Goal: Information Seeking & Learning: Find specific fact

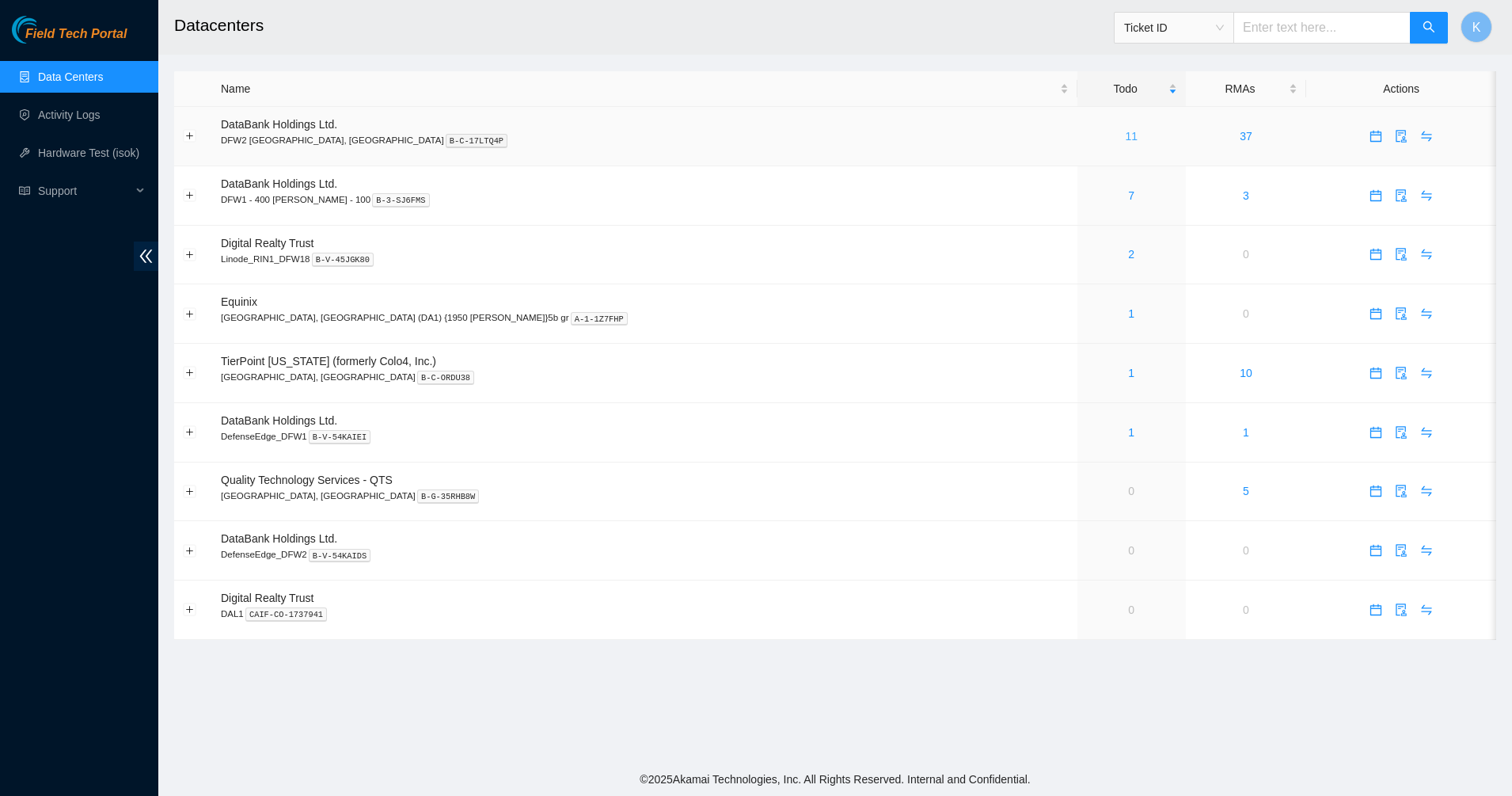
click at [1125, 138] on link "11" at bounding box center [1131, 137] width 13 height 13
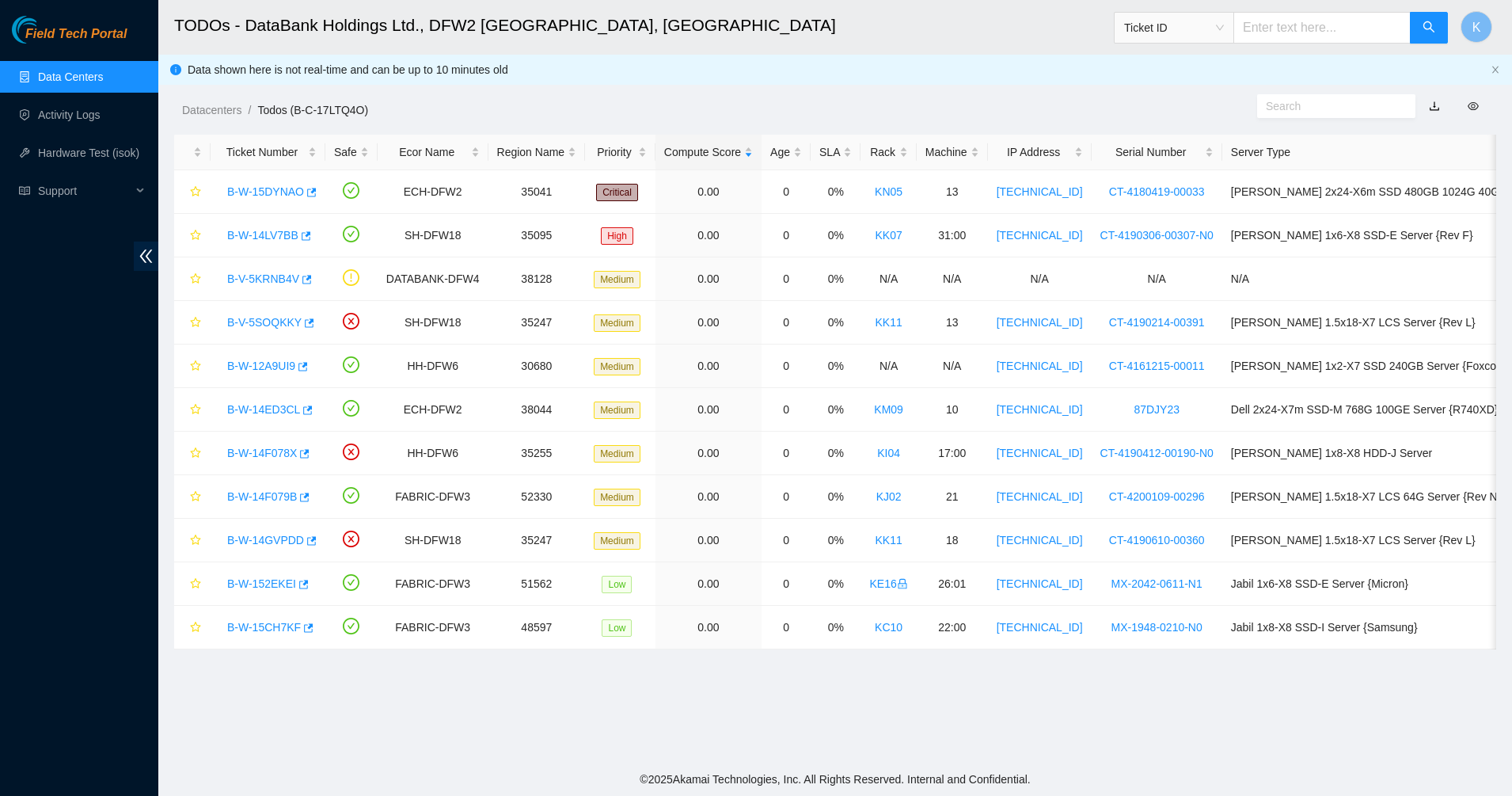
click at [591, 717] on main "TODOs - DataBank Holdings Ltd., DFW2 [GEOGRAPHIC_DATA], [GEOGRAPHIC_DATA] Ticke…" at bounding box center [835, 381] width 1354 height 762
click at [42, 82] on link "Data Centers" at bounding box center [70, 77] width 65 height 13
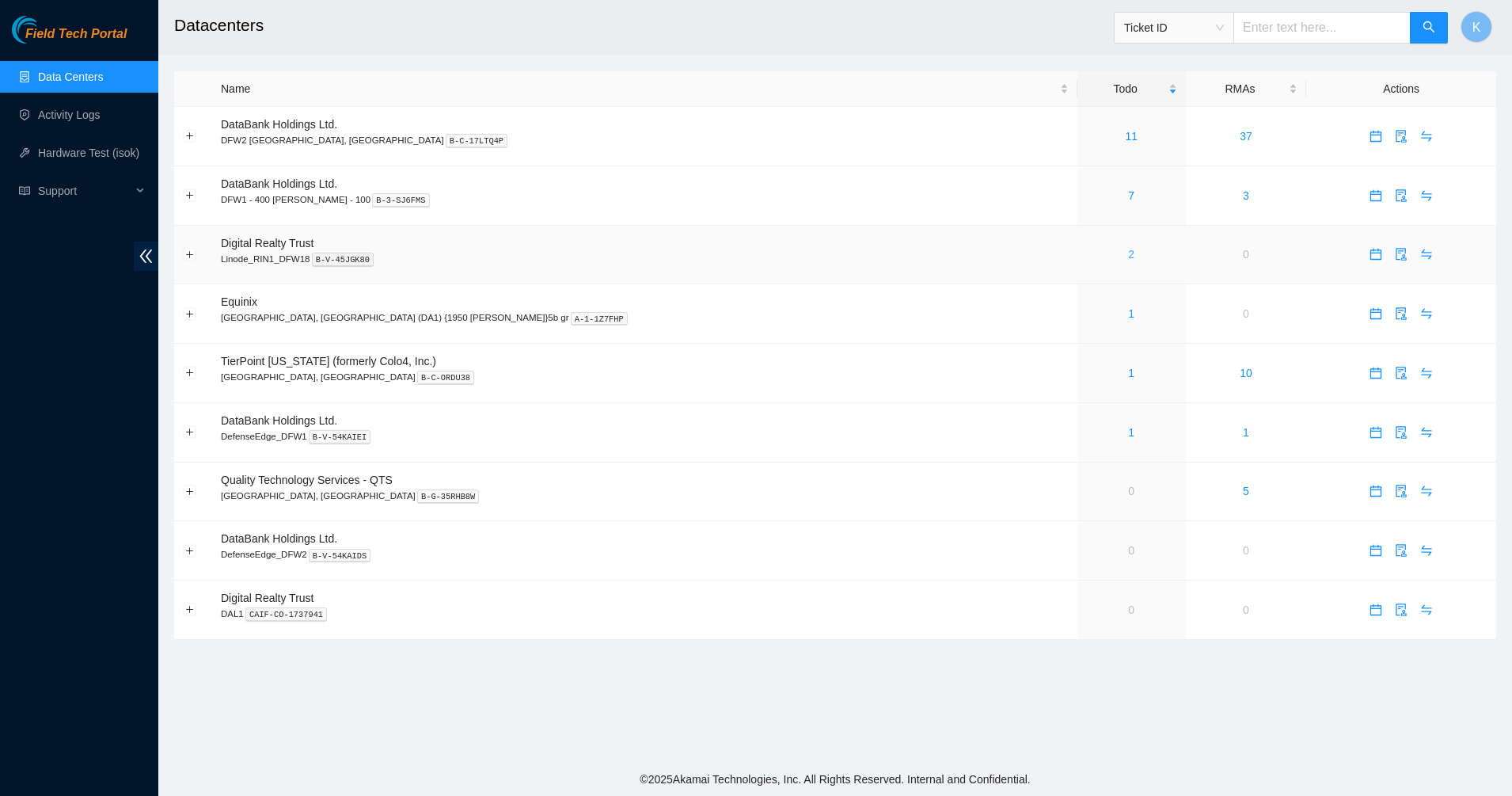
click at [1128, 254] on link "2" at bounding box center [1131, 254] width 6 height 13
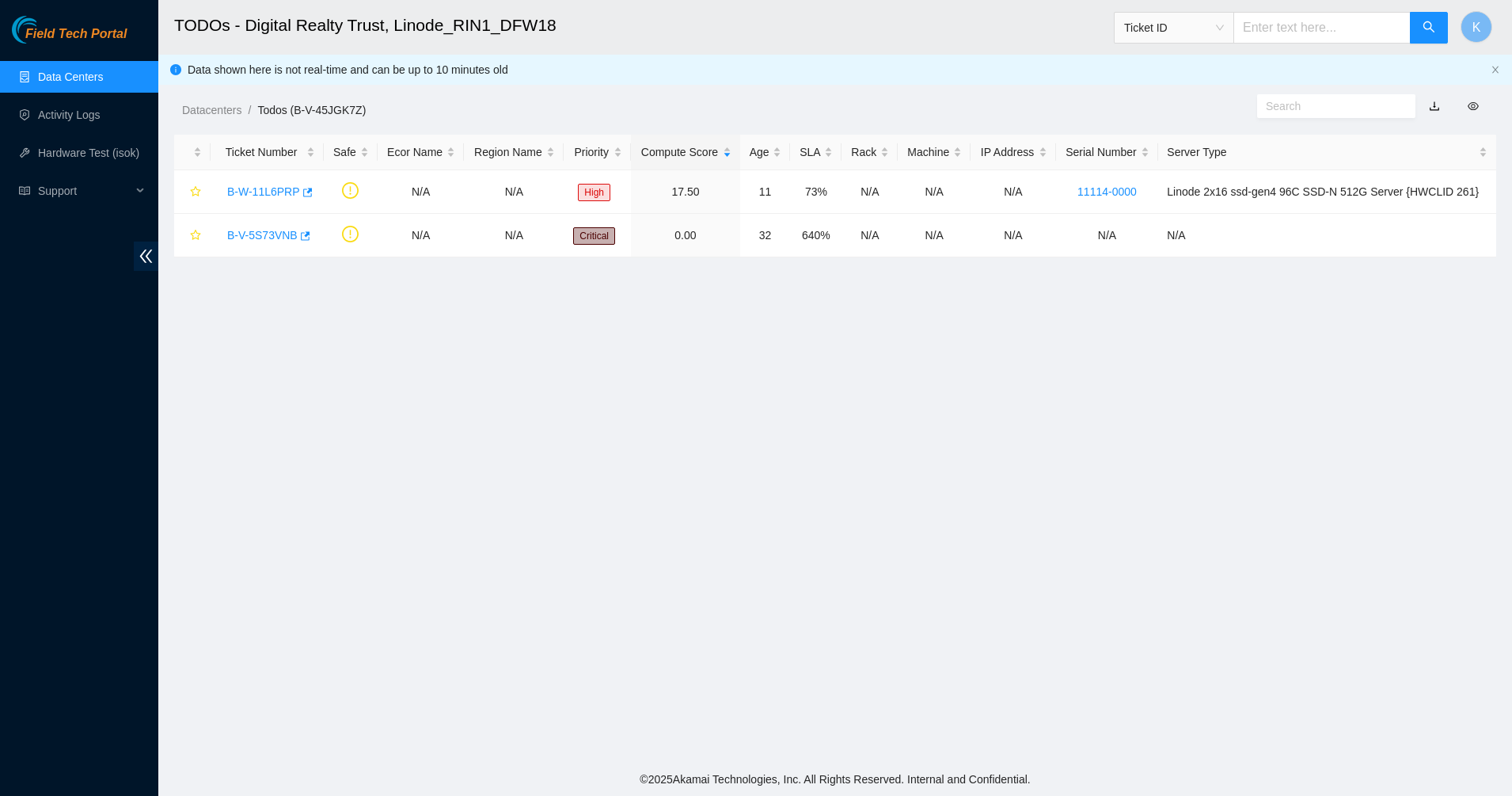
click at [710, 303] on main "TODOs - Digital Realty Trust, Linode_RIN1_DFW18 Ticket ID K Data shown here is …" at bounding box center [835, 381] width 1354 height 762
click at [49, 83] on link "Data Centers" at bounding box center [70, 77] width 65 height 13
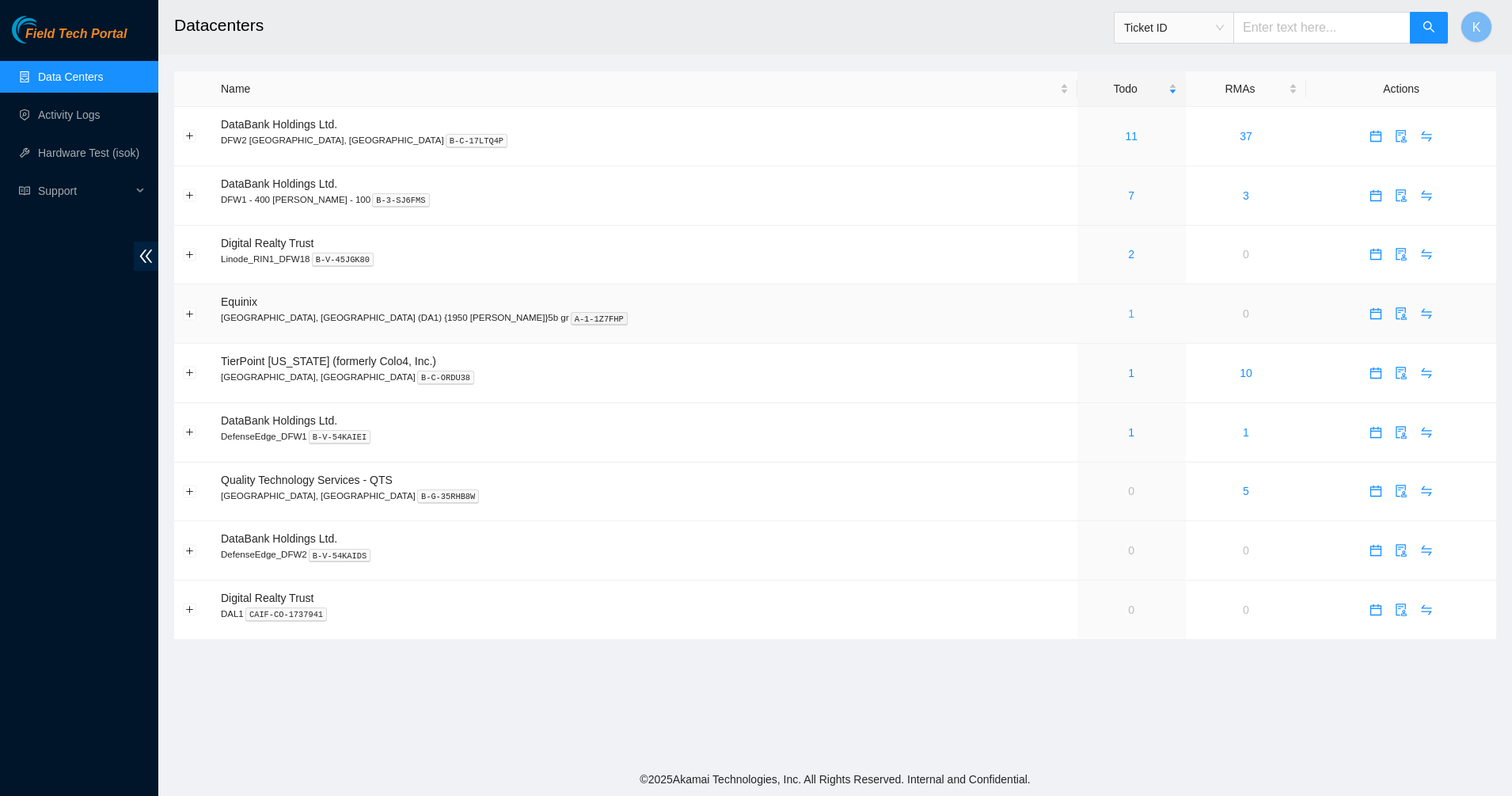
click at [1128, 312] on link "1" at bounding box center [1131, 313] width 6 height 13
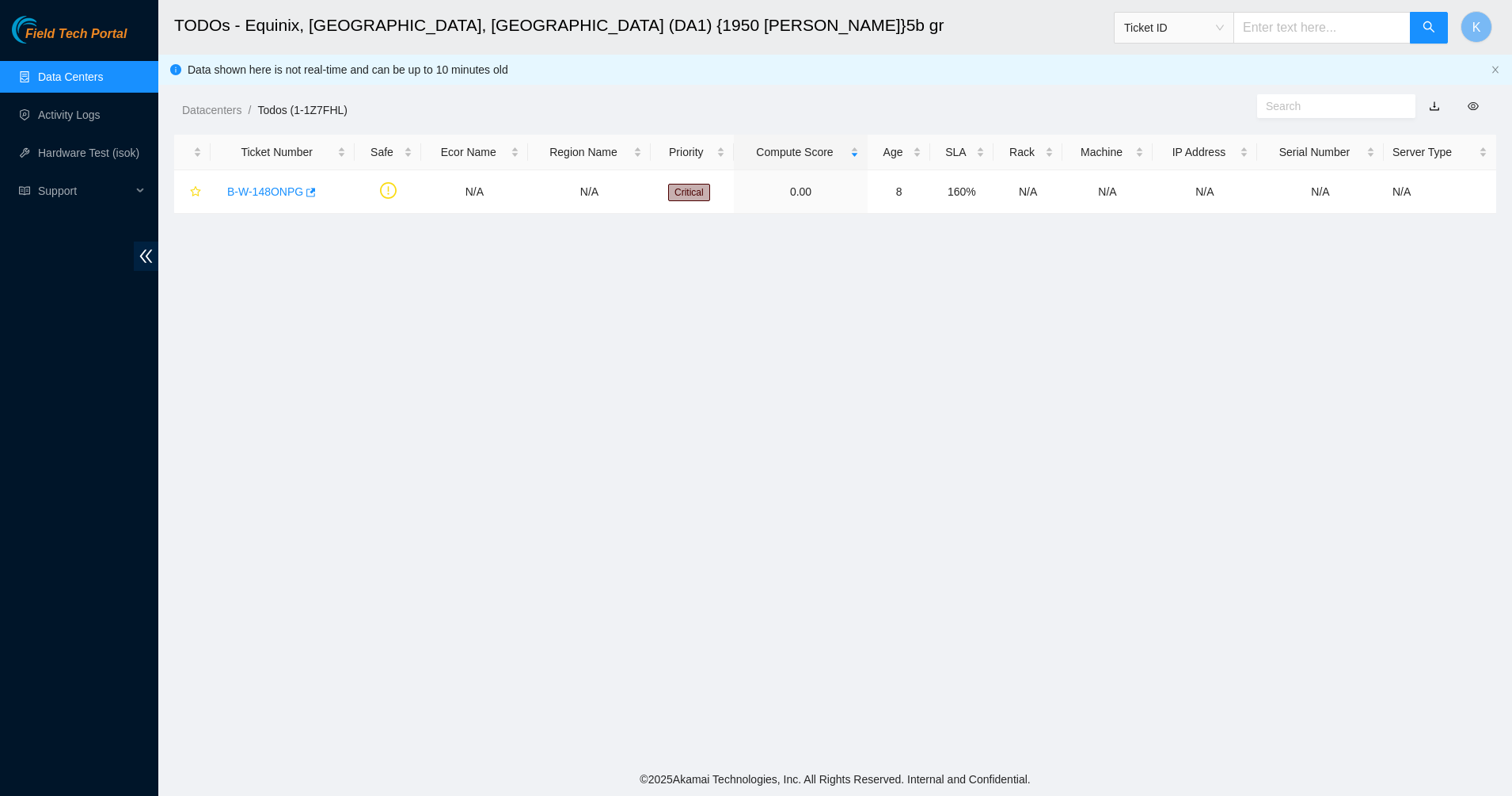
click at [677, 237] on main "TODOs - Equinix, [GEOGRAPHIC_DATA], [GEOGRAPHIC_DATA] (DA1) {1950 [PERSON_NAME]…" at bounding box center [835, 381] width 1354 height 762
click at [261, 189] on link "B-W-148ONPG" at bounding box center [265, 191] width 76 height 13
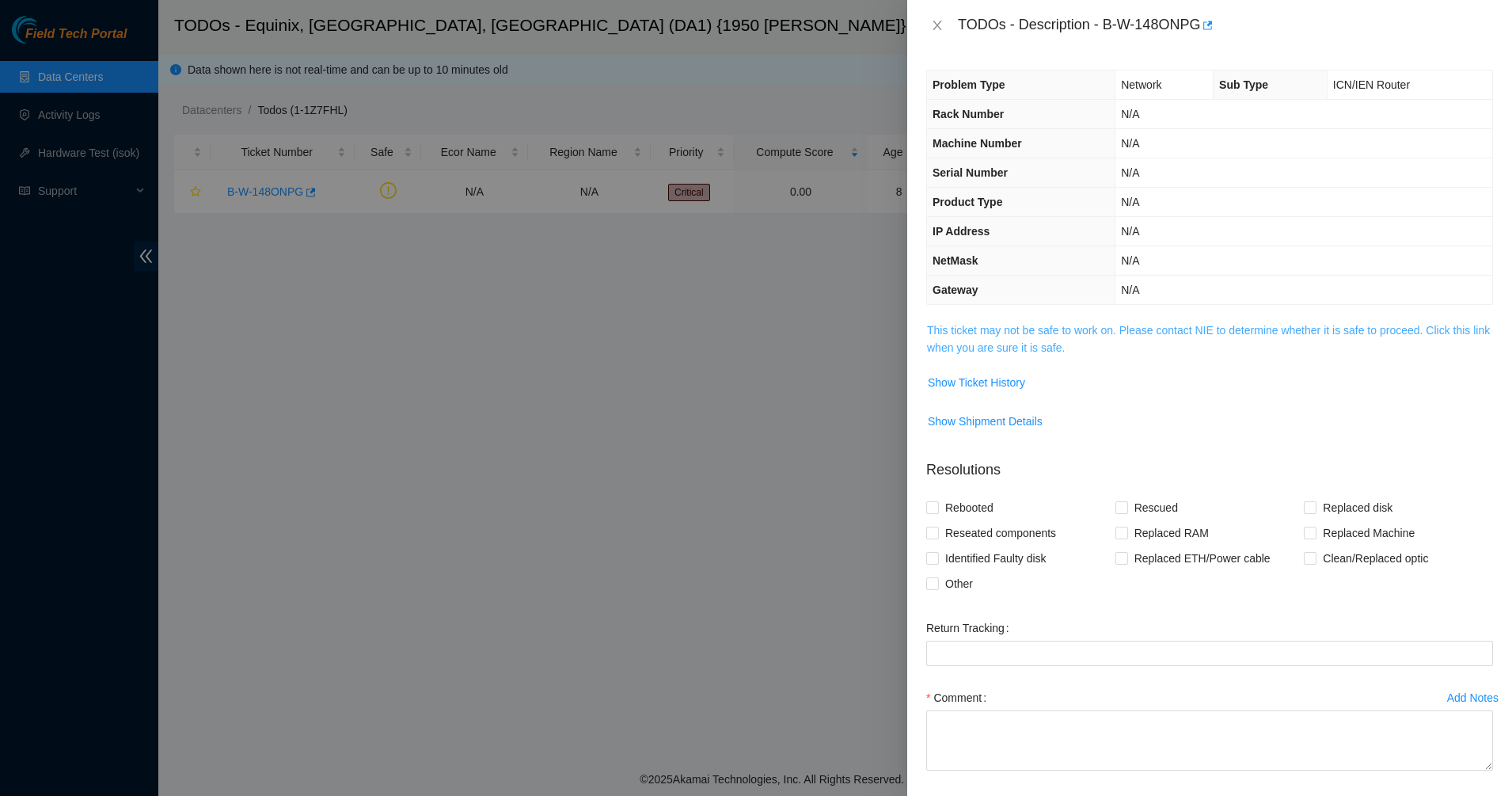
click at [1056, 332] on link "This ticket may not be safe to work on. Please contact NIE to determine whether…" at bounding box center [1208, 339] width 563 height 30
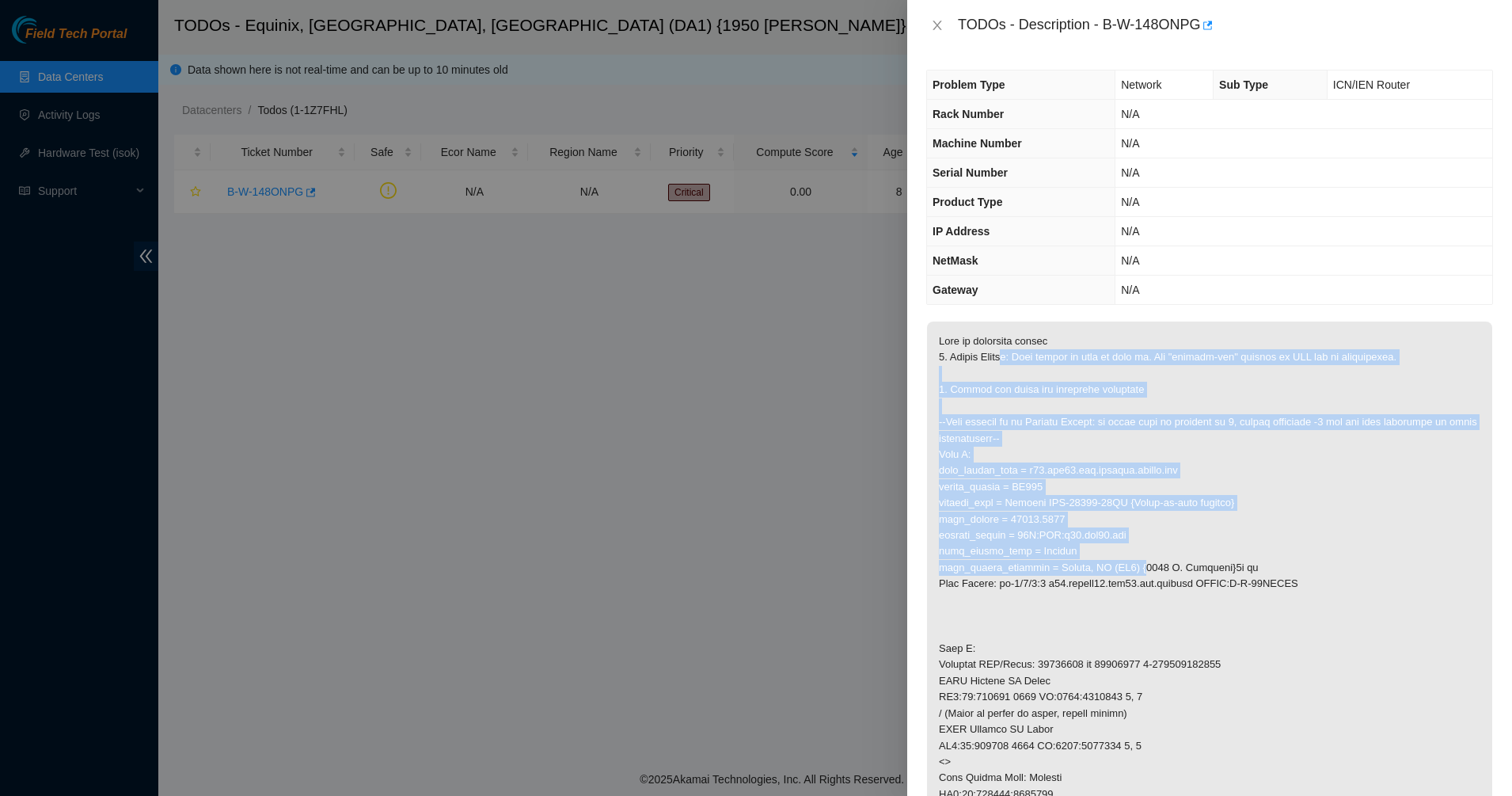
drag, startPoint x: 1006, startPoint y: 359, endPoint x: 1124, endPoint y: 567, distance: 239.1
click at [1124, 567] on p at bounding box center [1209, 746] width 565 height 849
drag, startPoint x: 1124, startPoint y: 567, endPoint x: 1144, endPoint y: 592, distance: 32.0
click at [1144, 592] on p at bounding box center [1209, 746] width 565 height 849
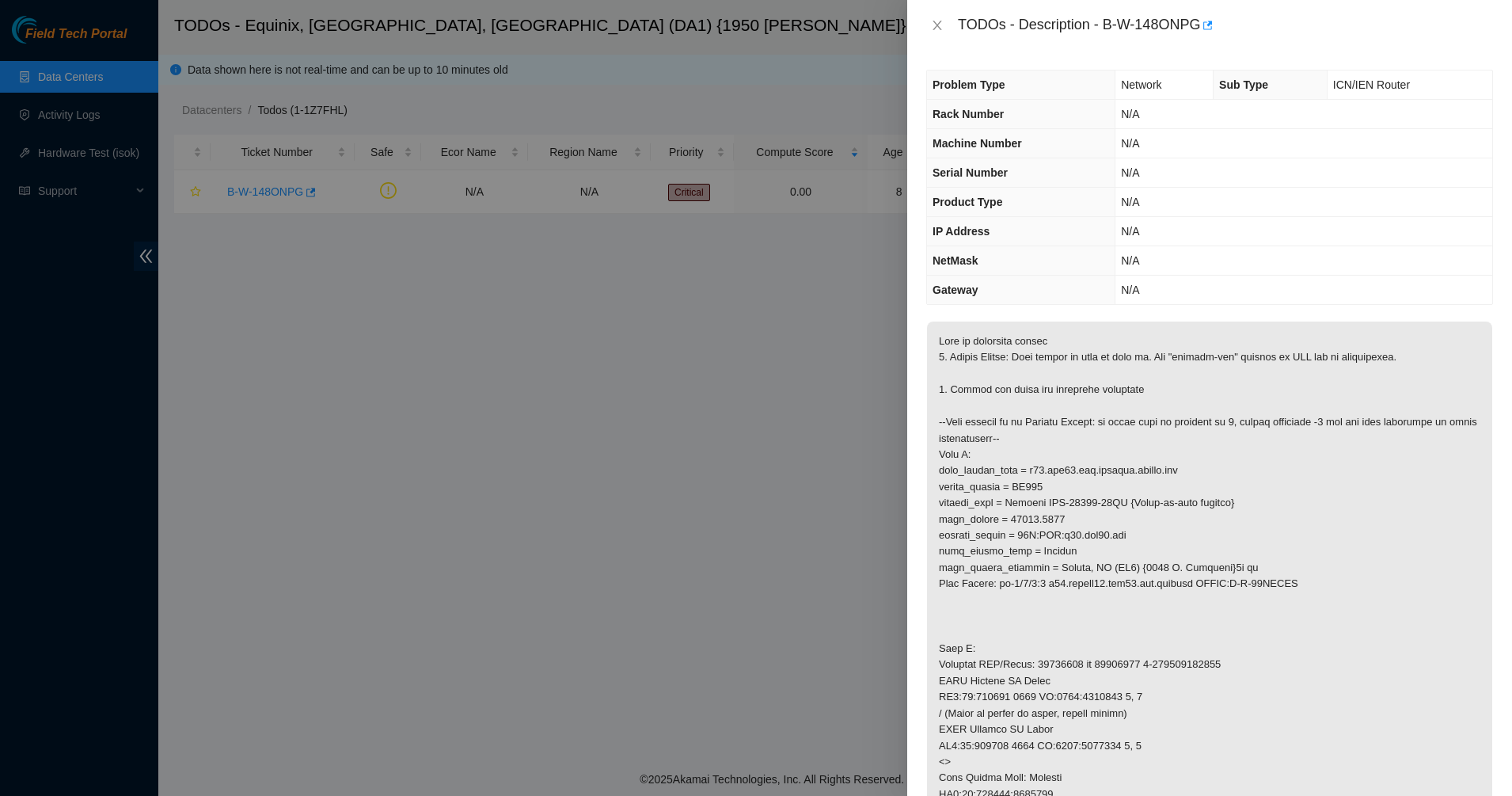
click at [961, 454] on p at bounding box center [1209, 746] width 565 height 849
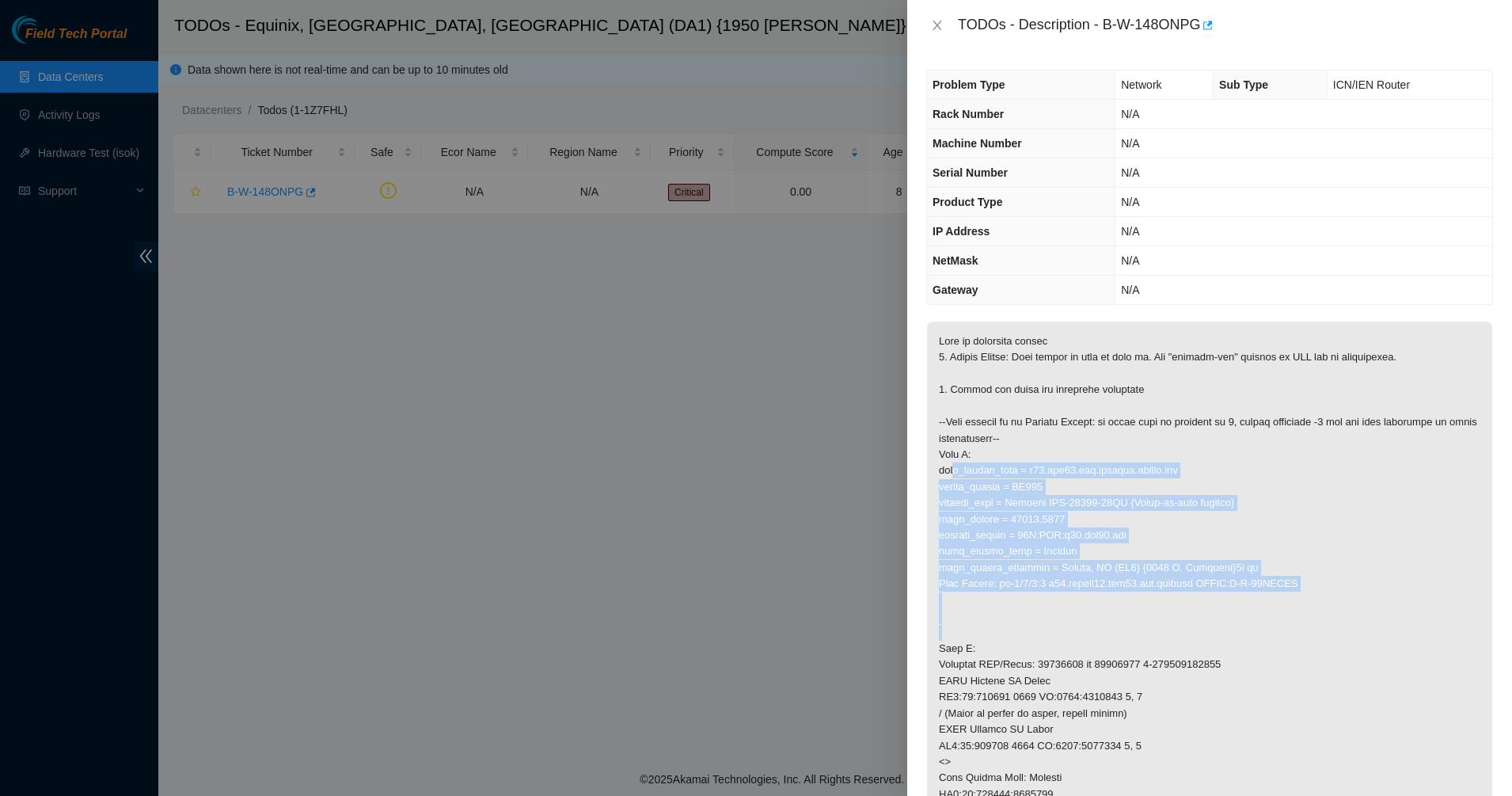
drag, startPoint x: 954, startPoint y: 471, endPoint x: 1114, endPoint y: 631, distance: 226.3
click at [1114, 631] on p at bounding box center [1209, 746] width 565 height 849
click at [1015, 617] on p at bounding box center [1209, 746] width 565 height 849
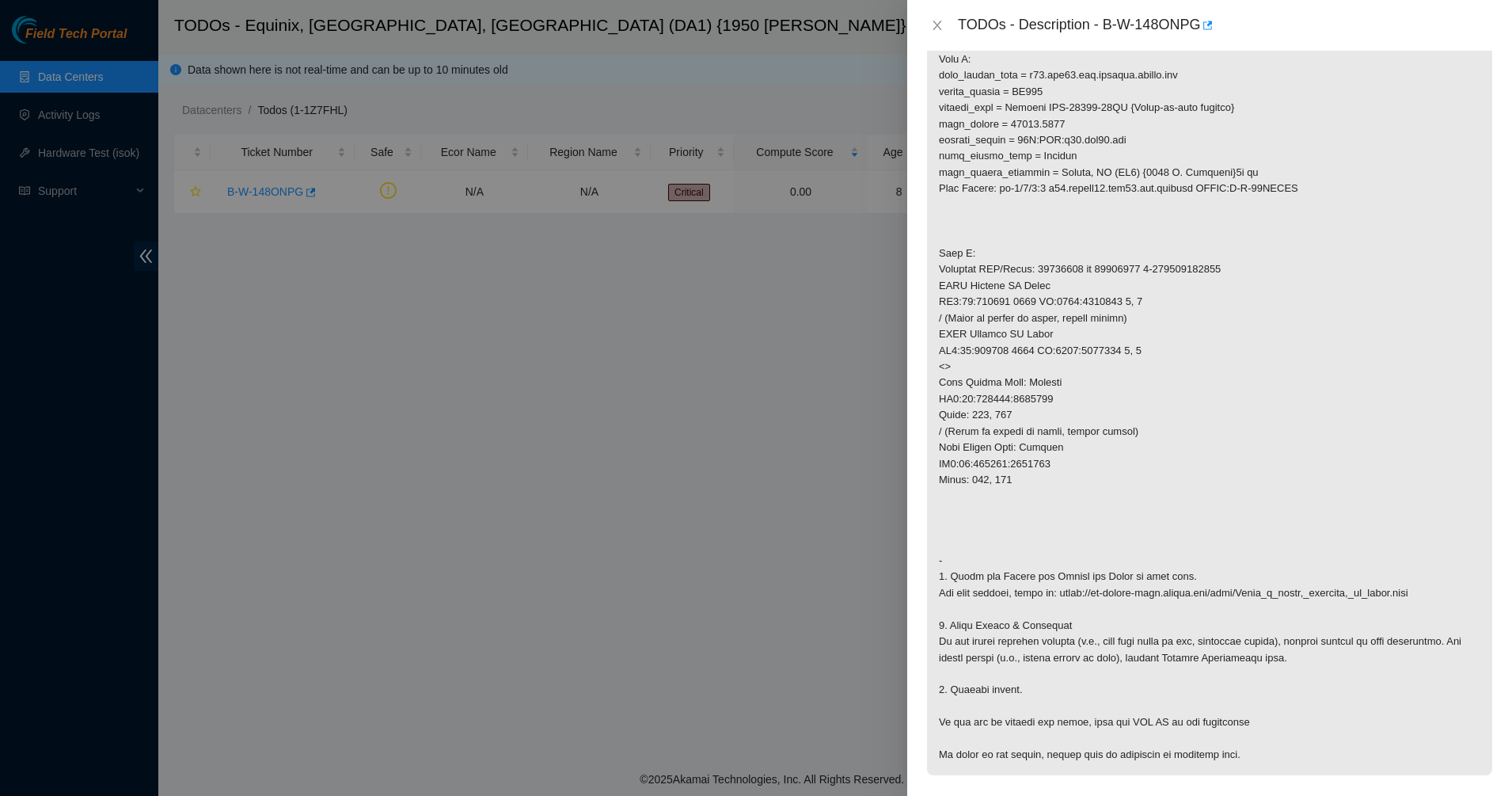
scroll to position [396, 0]
drag, startPoint x: 1030, startPoint y: 507, endPoint x: 975, endPoint y: 388, distance: 131.1
click at [975, 388] on p at bounding box center [1209, 350] width 565 height 849
click at [971, 382] on p at bounding box center [1209, 350] width 565 height 849
drag, startPoint x: 940, startPoint y: 404, endPoint x: 1021, endPoint y: 527, distance: 147.3
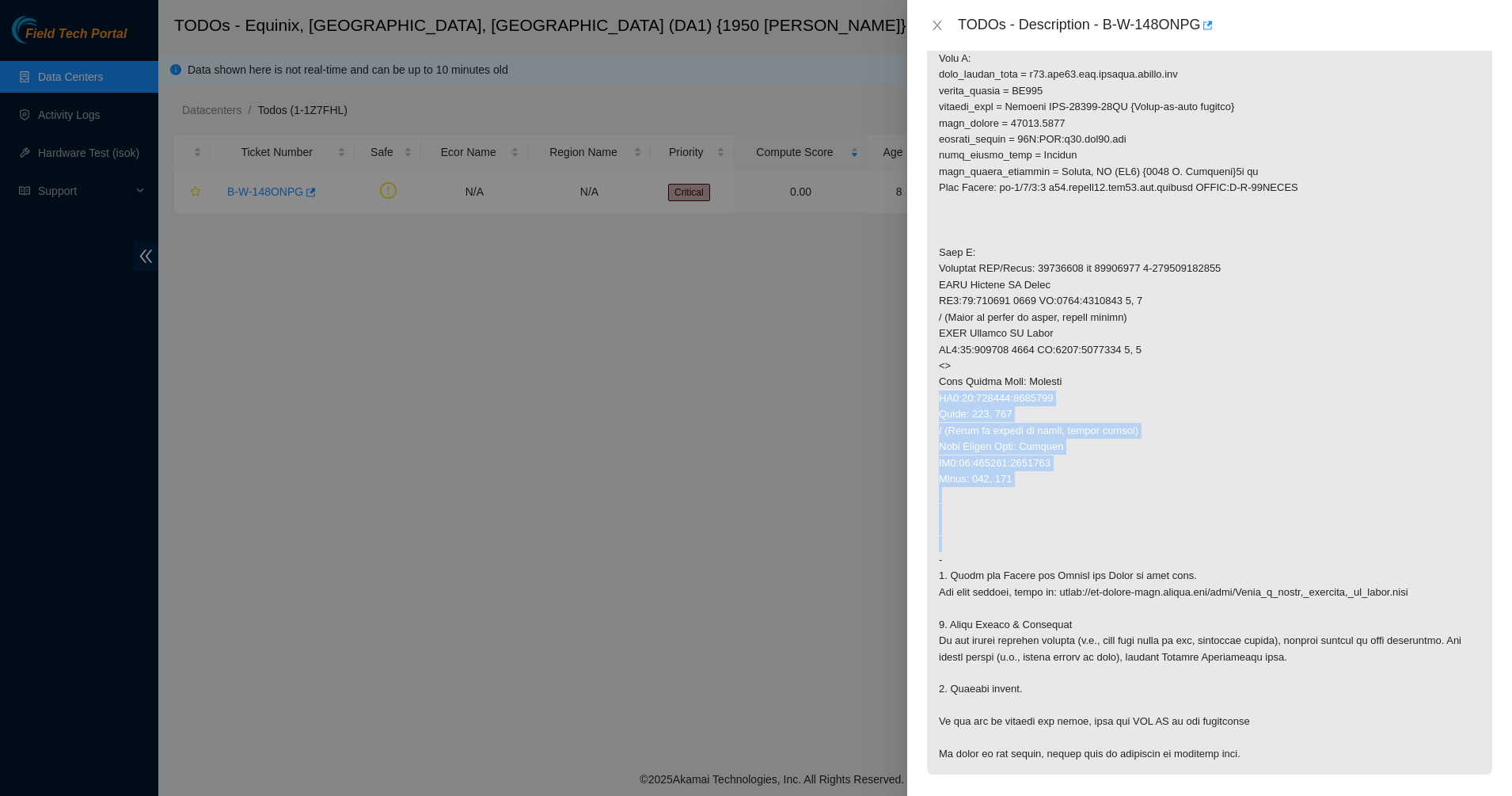
click at [1021, 527] on p at bounding box center [1209, 350] width 565 height 849
drag, startPoint x: 1021, startPoint y: 527, endPoint x: 1012, endPoint y: 535, distance: 12.0
click at [1012, 535] on p at bounding box center [1209, 350] width 565 height 849
click at [978, 505] on p at bounding box center [1209, 350] width 565 height 849
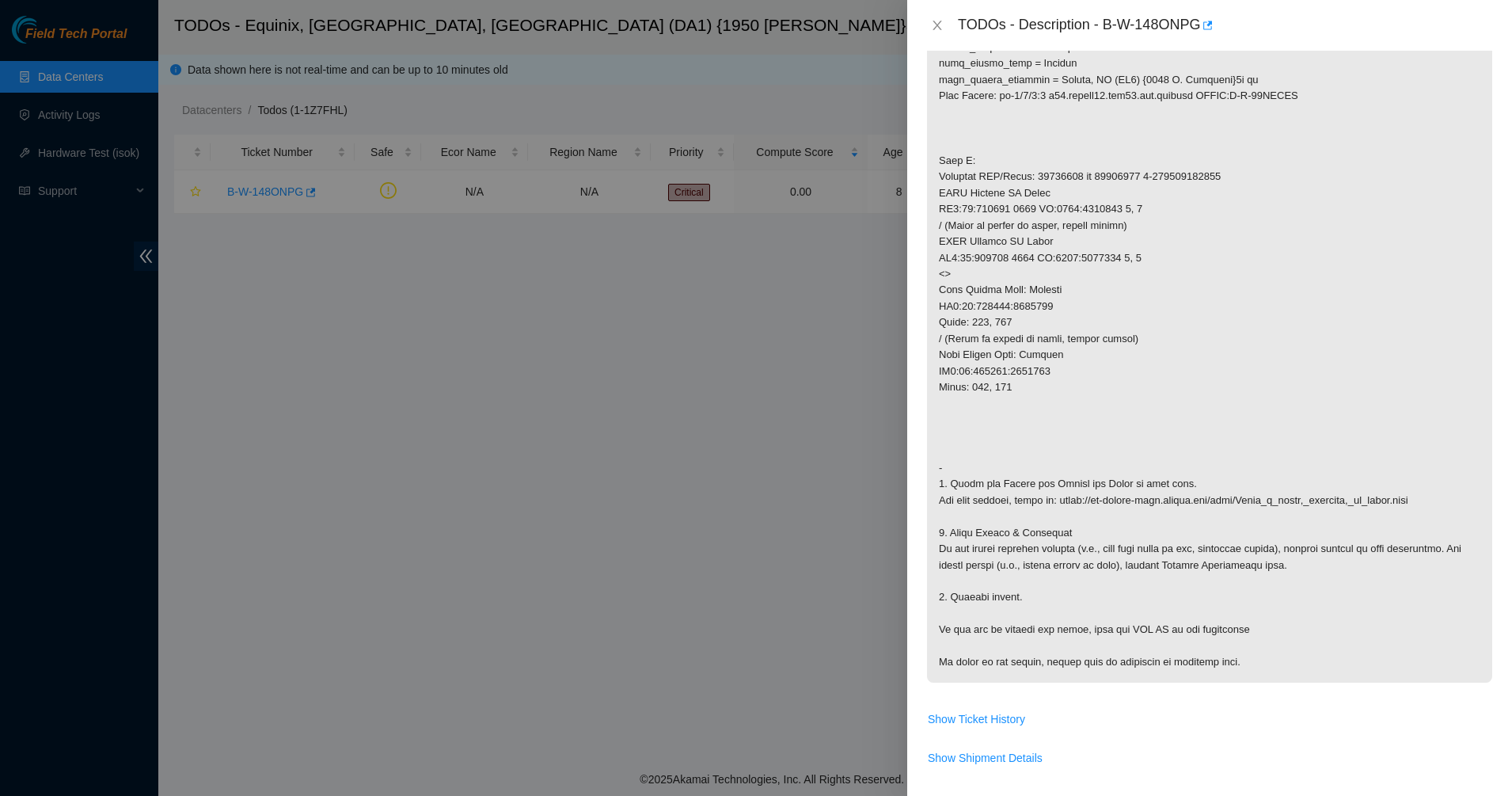
scroll to position [594, 0]
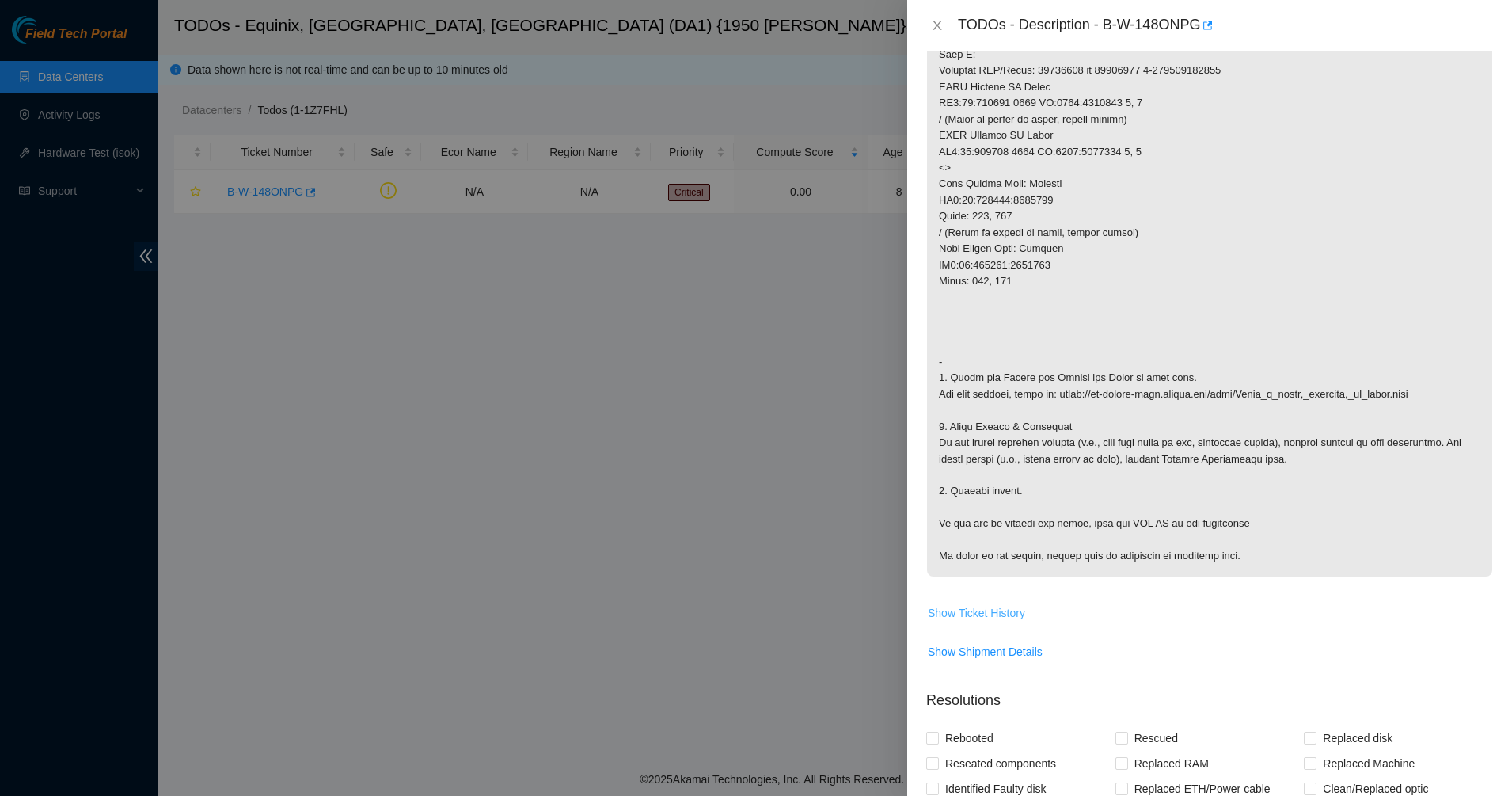
click at [992, 605] on span "Show Ticket History" at bounding box center [976, 613] width 97 height 17
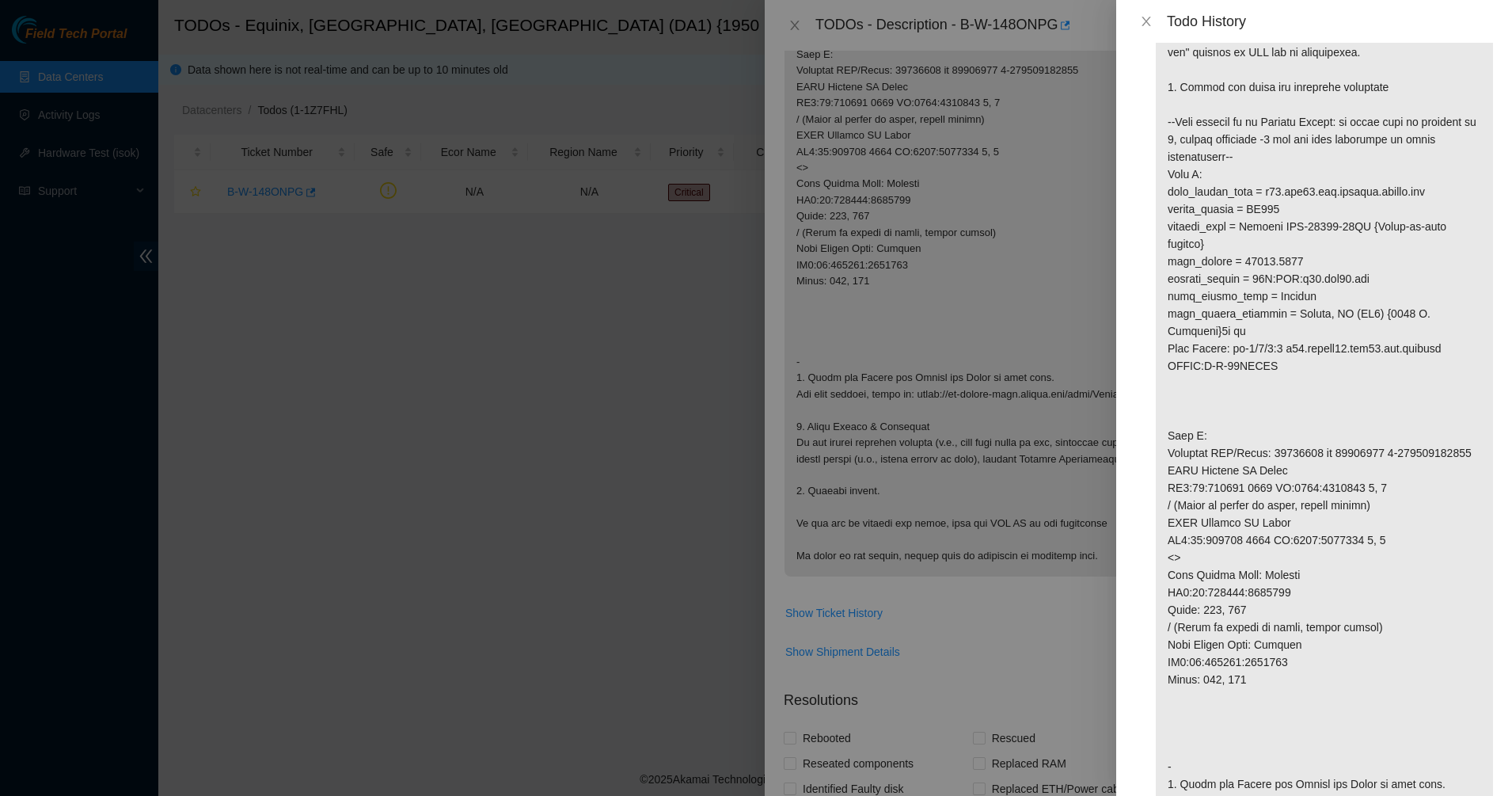
scroll to position [0, 0]
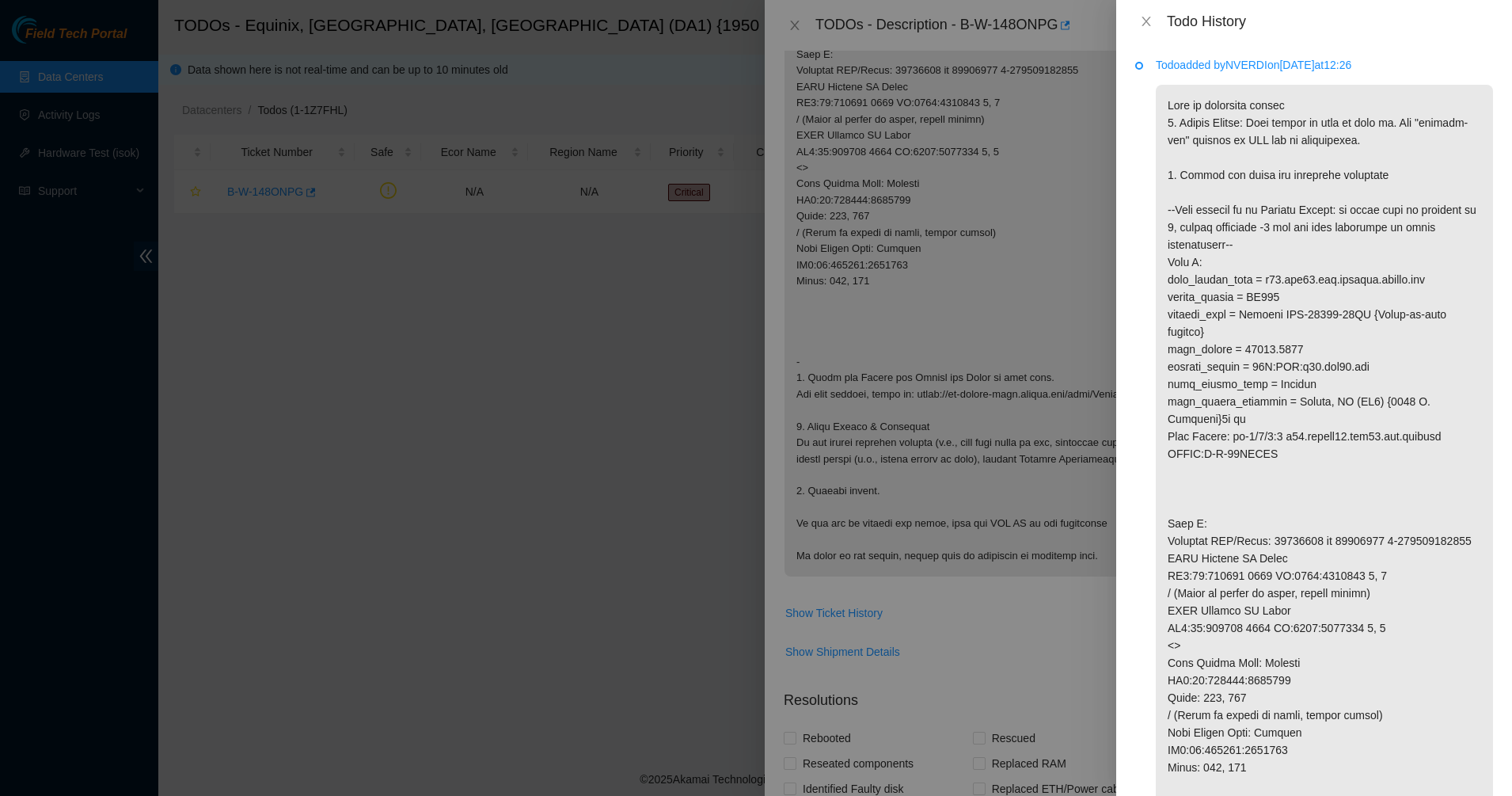
click at [1145, 34] on div "Todo History" at bounding box center [1314, 21] width 396 height 43
click at [1142, 24] on icon "close" at bounding box center [1146, 22] width 13 height 13
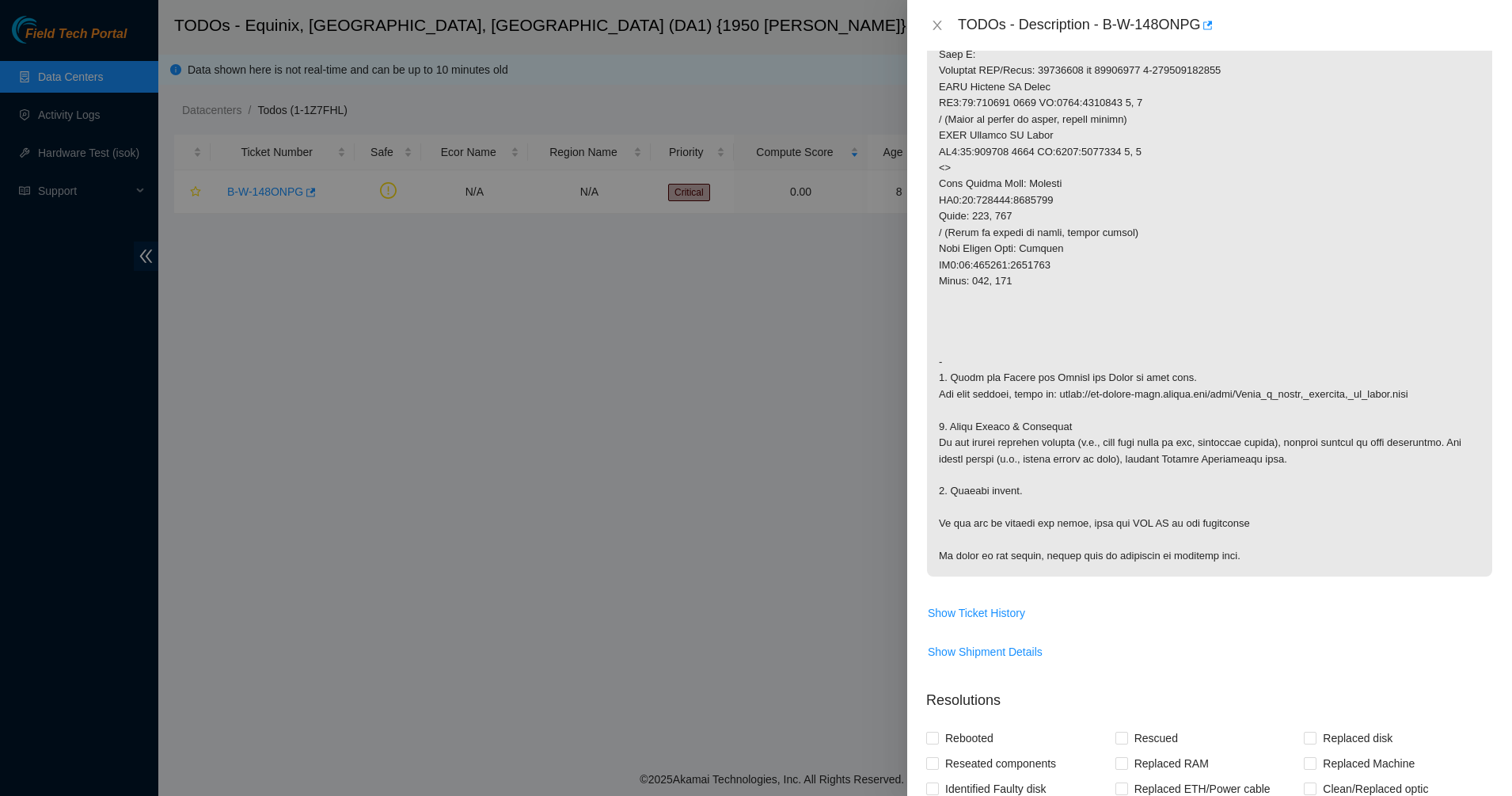
drag, startPoint x: 1072, startPoint y: 249, endPoint x: 1068, endPoint y: 257, distance: 8.9
click at [1072, 249] on p at bounding box center [1209, 152] width 565 height 849
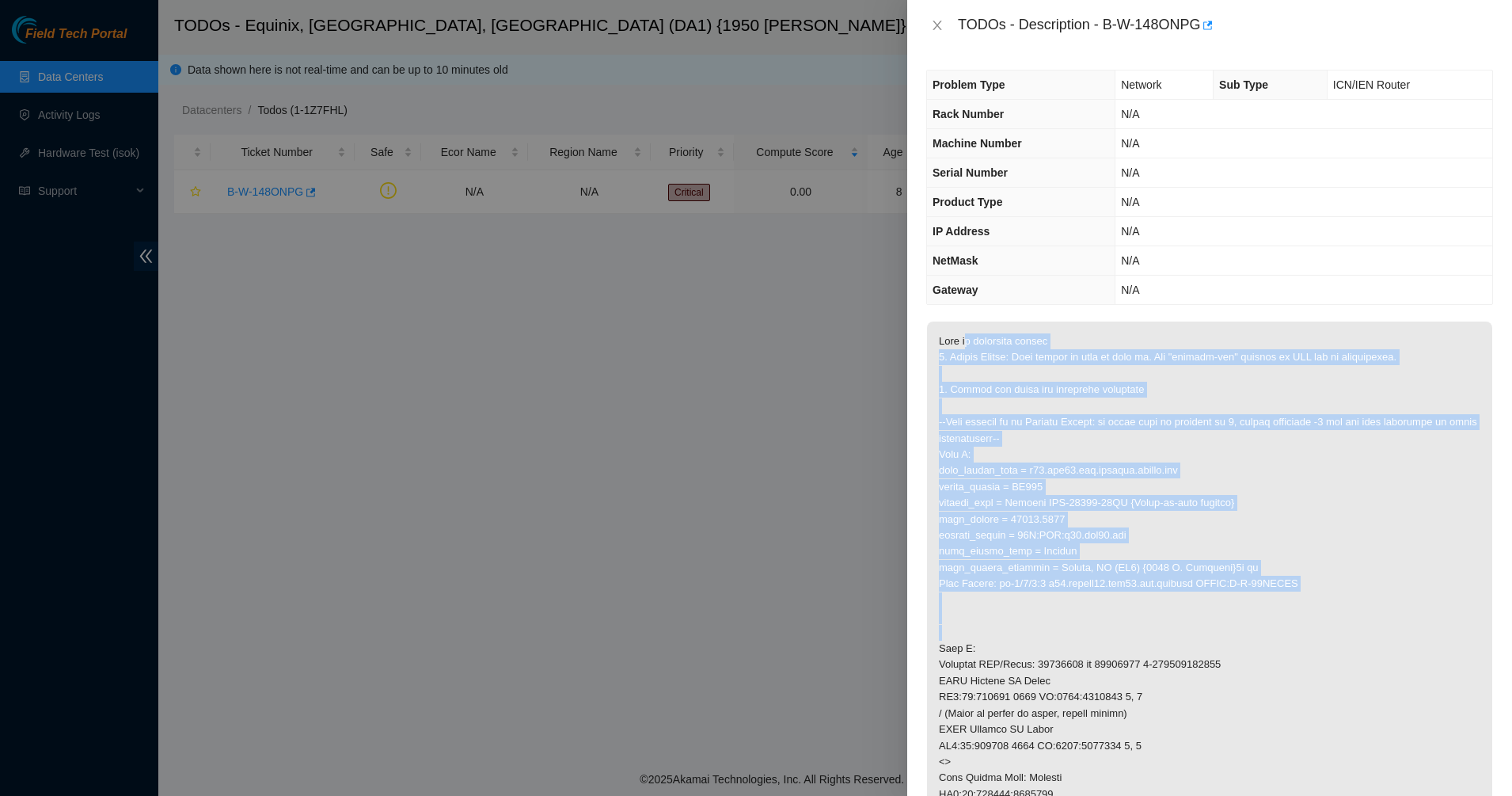
drag, startPoint x: 963, startPoint y: 332, endPoint x: 1066, endPoint y: 611, distance: 297.4
click at [1066, 611] on p at bounding box center [1209, 746] width 565 height 849
drag, startPoint x: 1066, startPoint y: 611, endPoint x: 1055, endPoint y: 623, distance: 16.3
click at [1063, 618] on p at bounding box center [1209, 746] width 565 height 849
click at [992, 636] on p at bounding box center [1209, 746] width 565 height 849
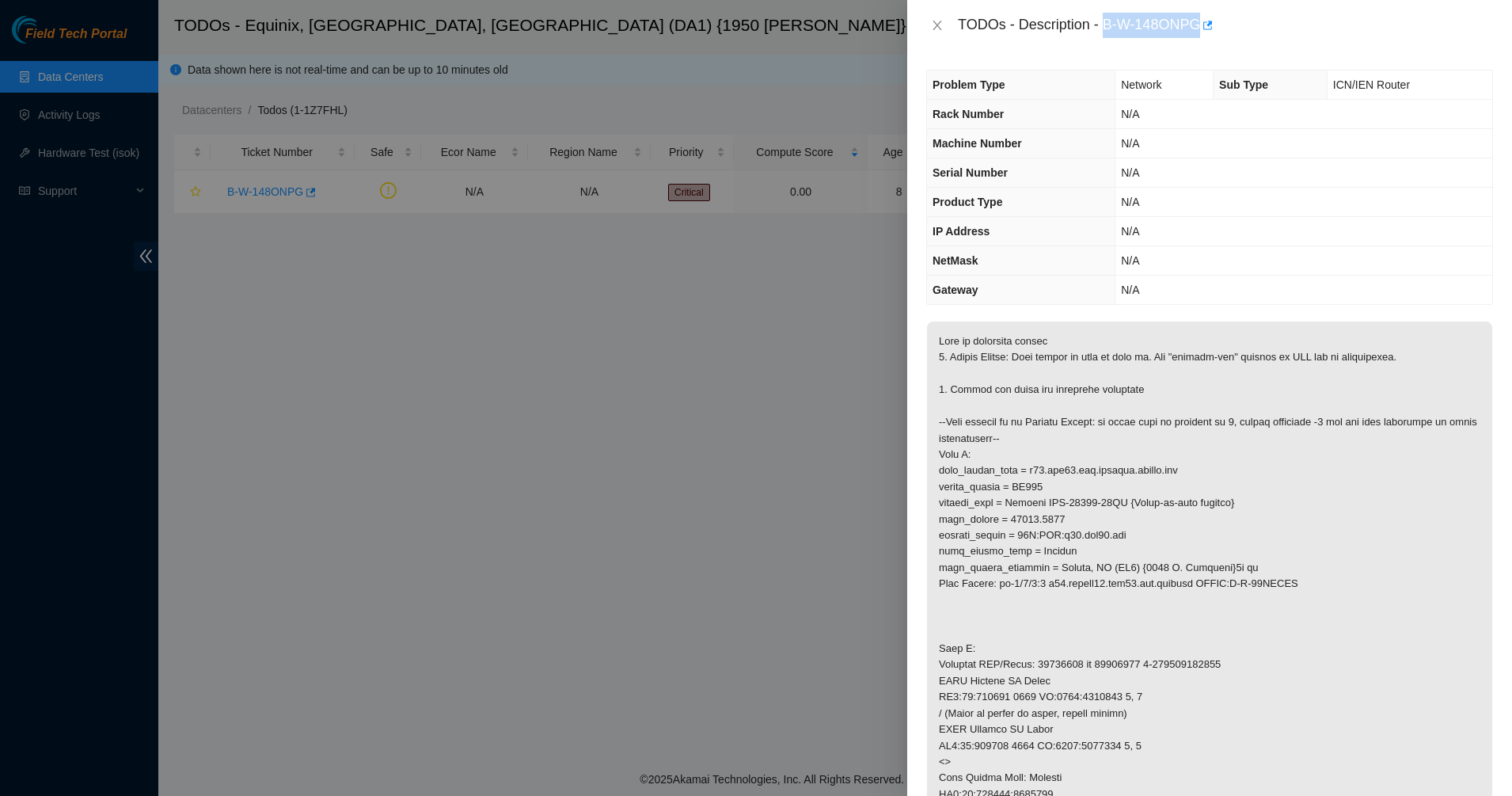
drag, startPoint x: 1105, startPoint y: 22, endPoint x: 1197, endPoint y: 24, distance: 92.0
click at [1197, 24] on div "TODOs - Description - B-W-148ONPG" at bounding box center [1225, 26] width 535 height 26
copy div "B-W-148ONPG"
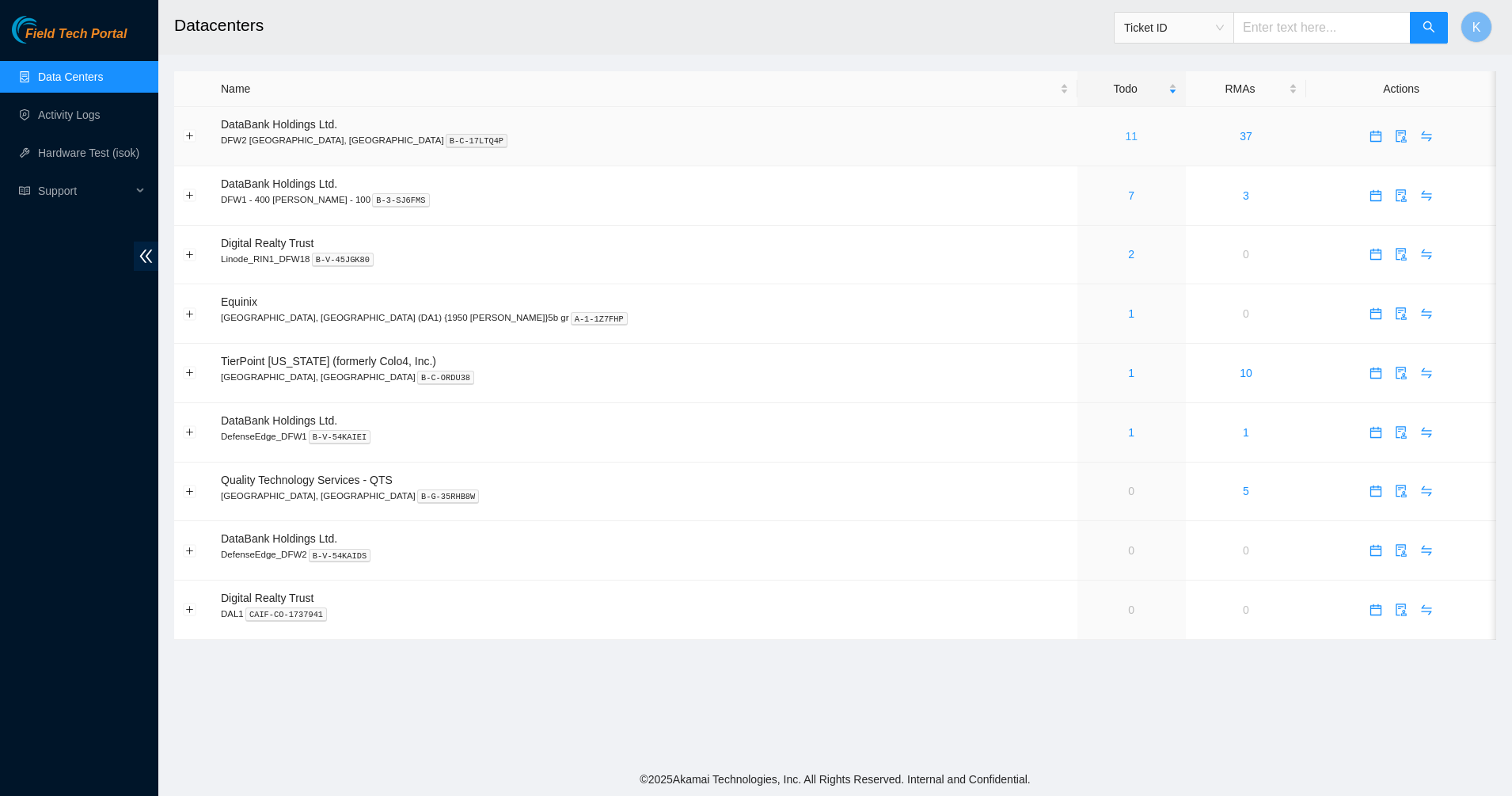
click at [1125, 138] on link "11" at bounding box center [1131, 137] width 13 height 13
